Goal: Task Accomplishment & Management: Complete application form

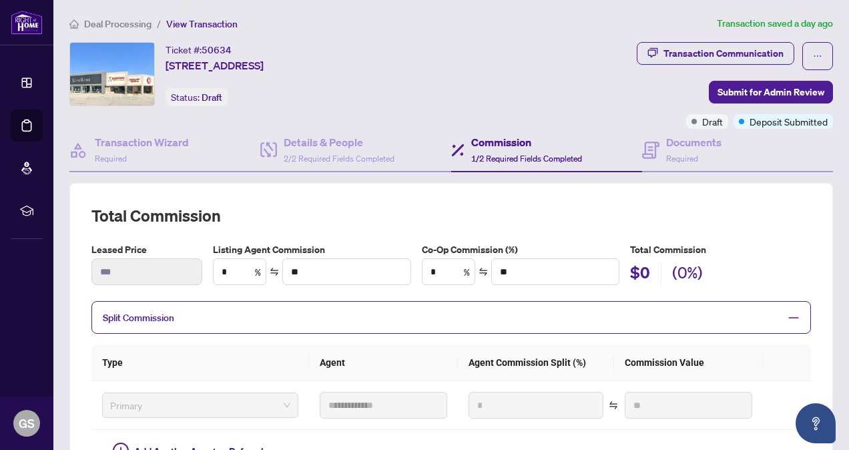
click at [116, 18] on span "Deal Processing" at bounding box center [117, 24] width 67 height 12
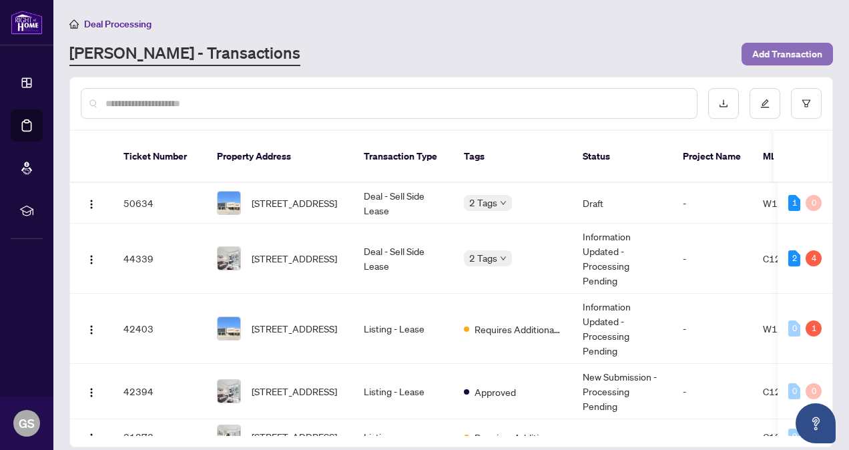
click at [797, 51] on span "Add Transaction" at bounding box center [787, 53] width 70 height 21
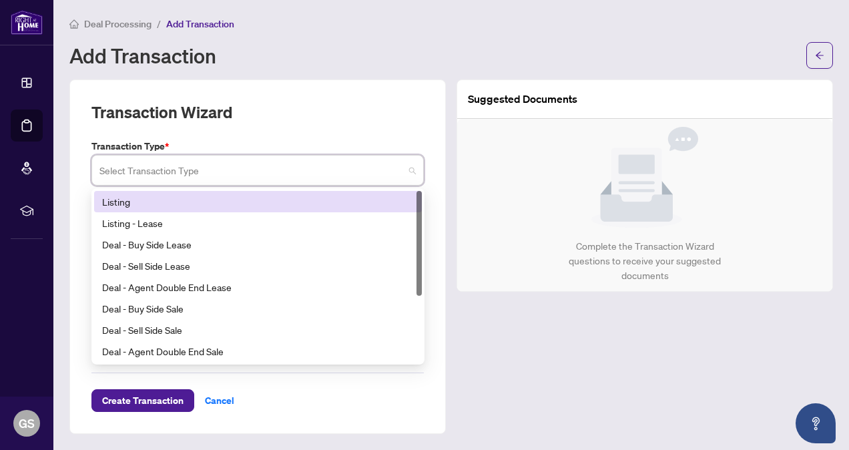
click at [159, 178] on input "search" at bounding box center [251, 171] width 304 height 29
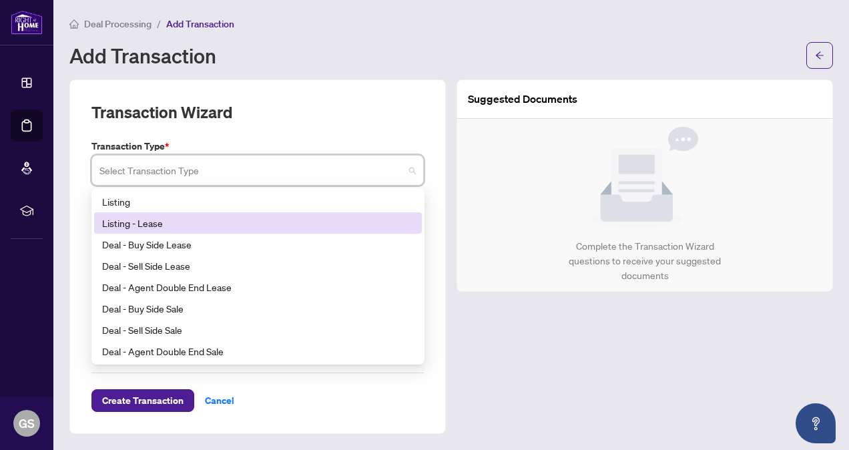
click at [182, 223] on div "Listing - Lease" at bounding box center [258, 223] width 312 height 15
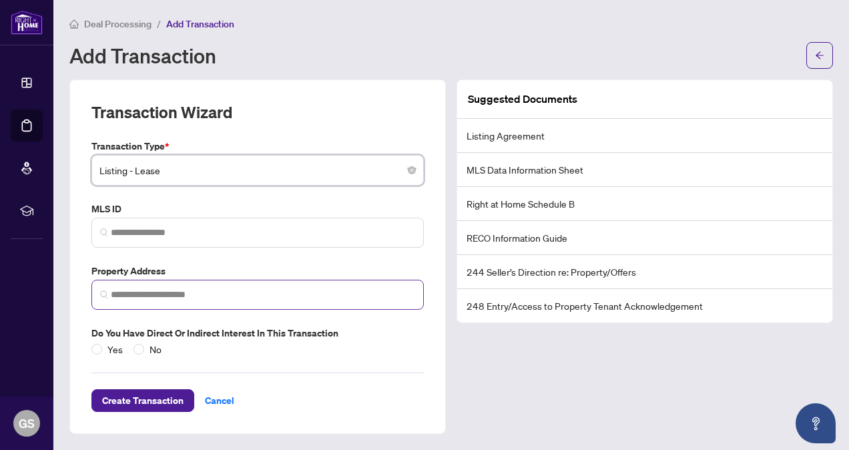
click at [207, 300] on span at bounding box center [257, 295] width 332 height 30
click at [133, 291] on input "search" at bounding box center [263, 295] width 304 height 14
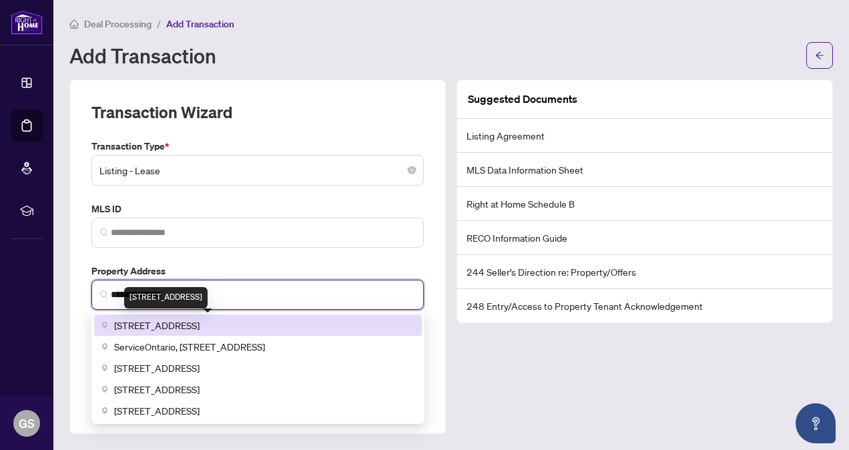
click at [166, 318] on span "[STREET_ADDRESS]" at bounding box center [156, 325] width 85 height 15
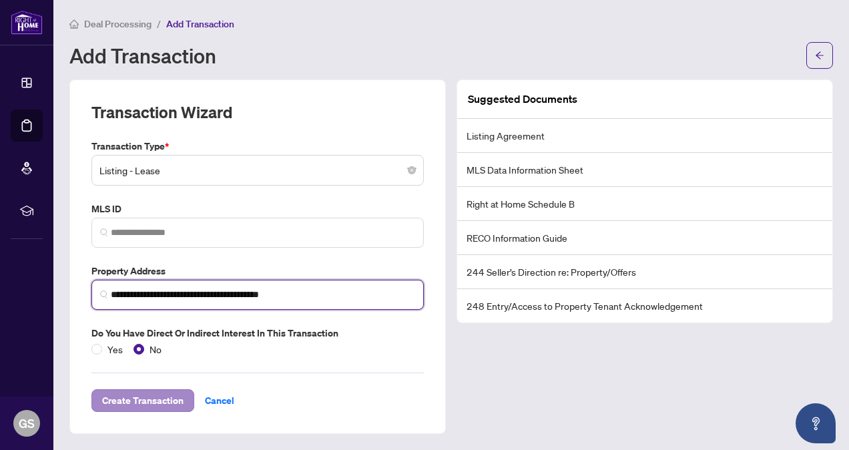
type input "**********"
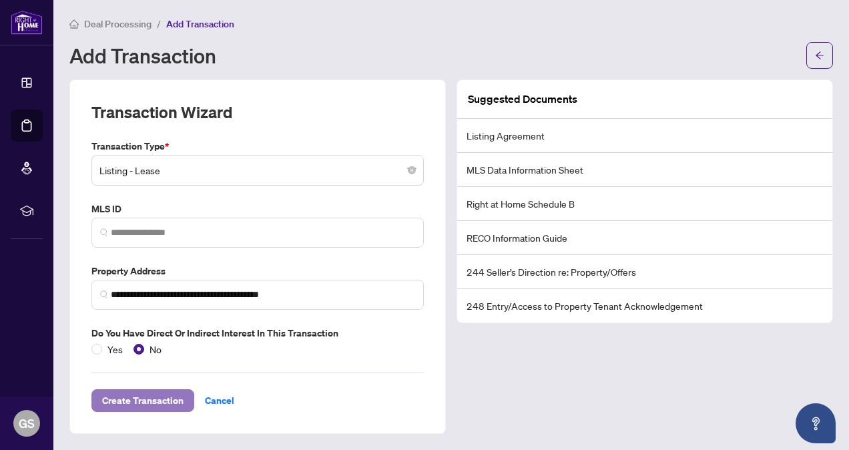
click at [147, 399] on span "Create Transaction" at bounding box center [142, 400] width 81 height 21
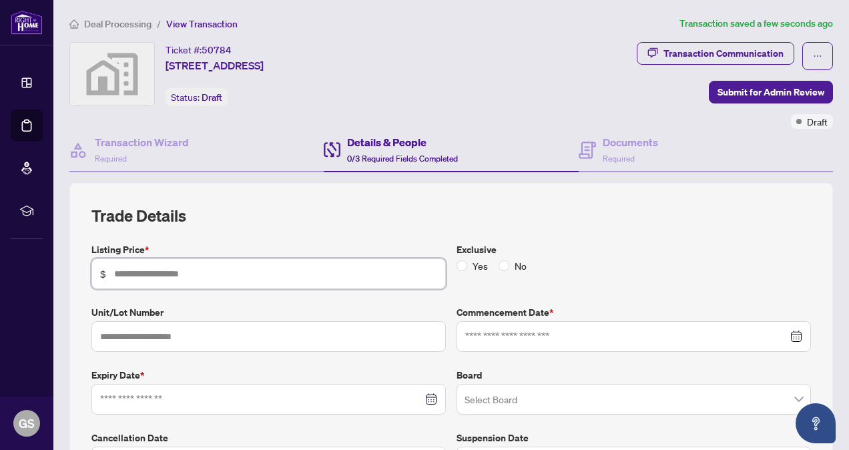
click at [174, 271] on input "text" at bounding box center [275, 273] width 323 height 15
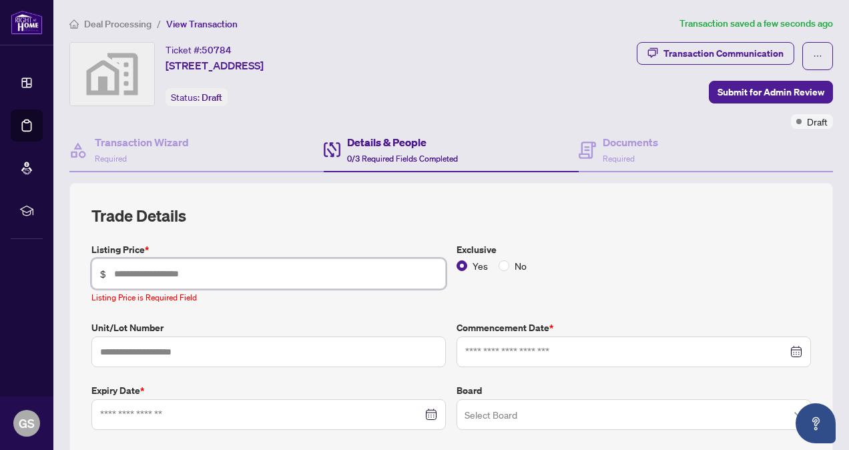
click at [211, 273] on input "text" at bounding box center [275, 273] width 323 height 15
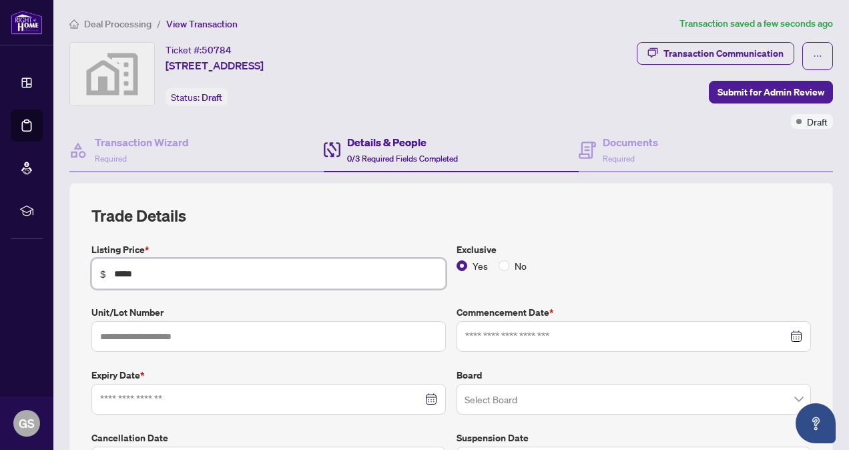
type input "*****"
click at [231, 334] on input "text" at bounding box center [268, 336] width 354 height 31
type input "*"
click at [456, 305] on label "Commencement Date *" at bounding box center [633, 312] width 354 height 15
click at [785, 334] on div at bounding box center [633, 336] width 337 height 15
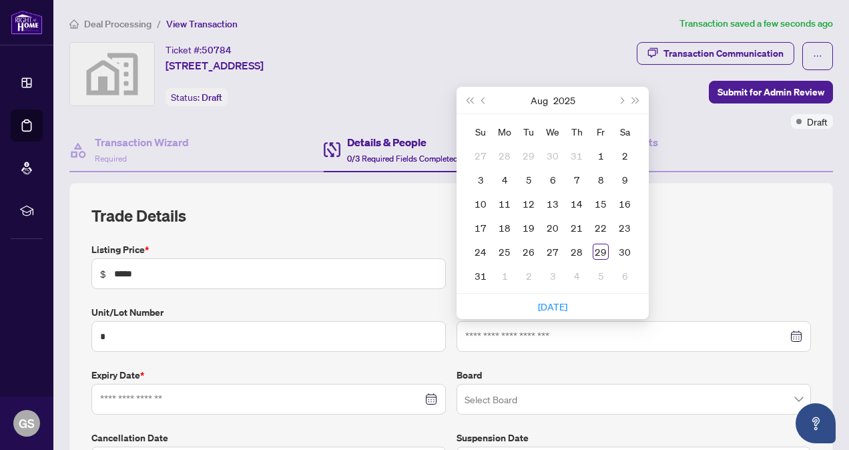
click at [767, 293] on div "Listing Price * $ ***** Exclusive Yes No Unit/Lot Number * Commencement Date * …" at bounding box center [451, 359] width 730 height 235
